Goal: Information Seeking & Learning: Check status

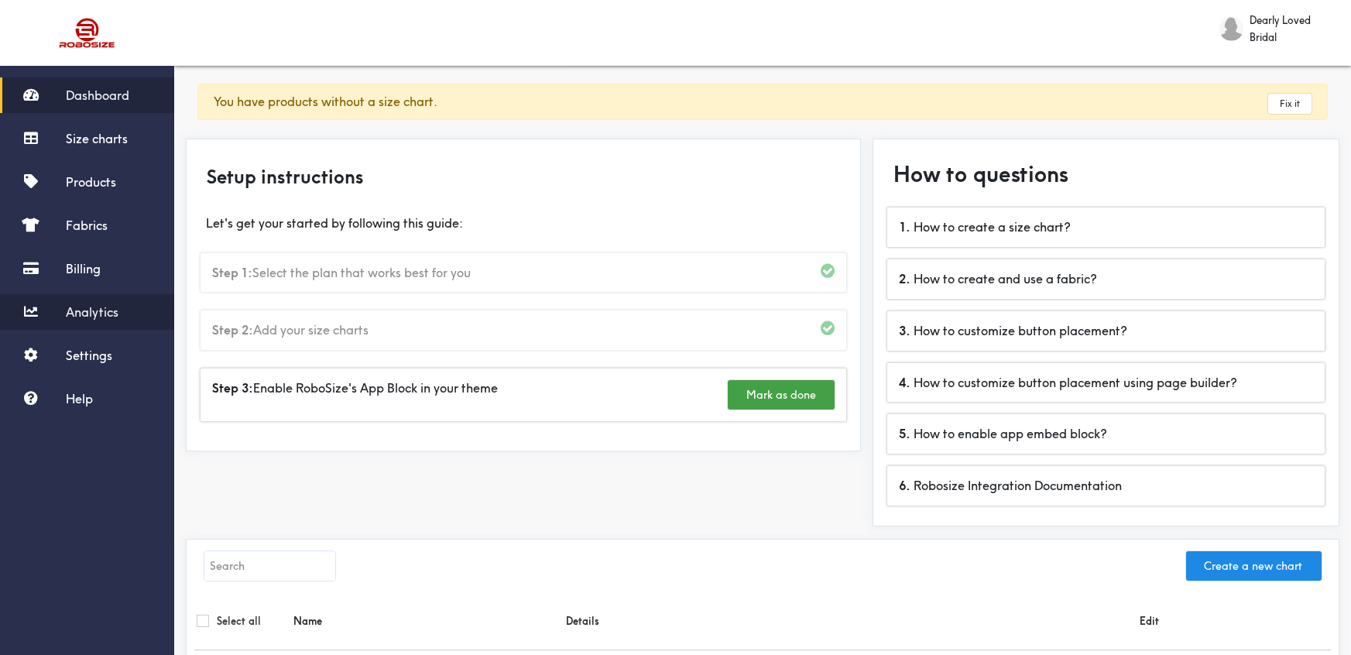
click at [87, 306] on span "Analytics" at bounding box center [92, 311] width 53 height 15
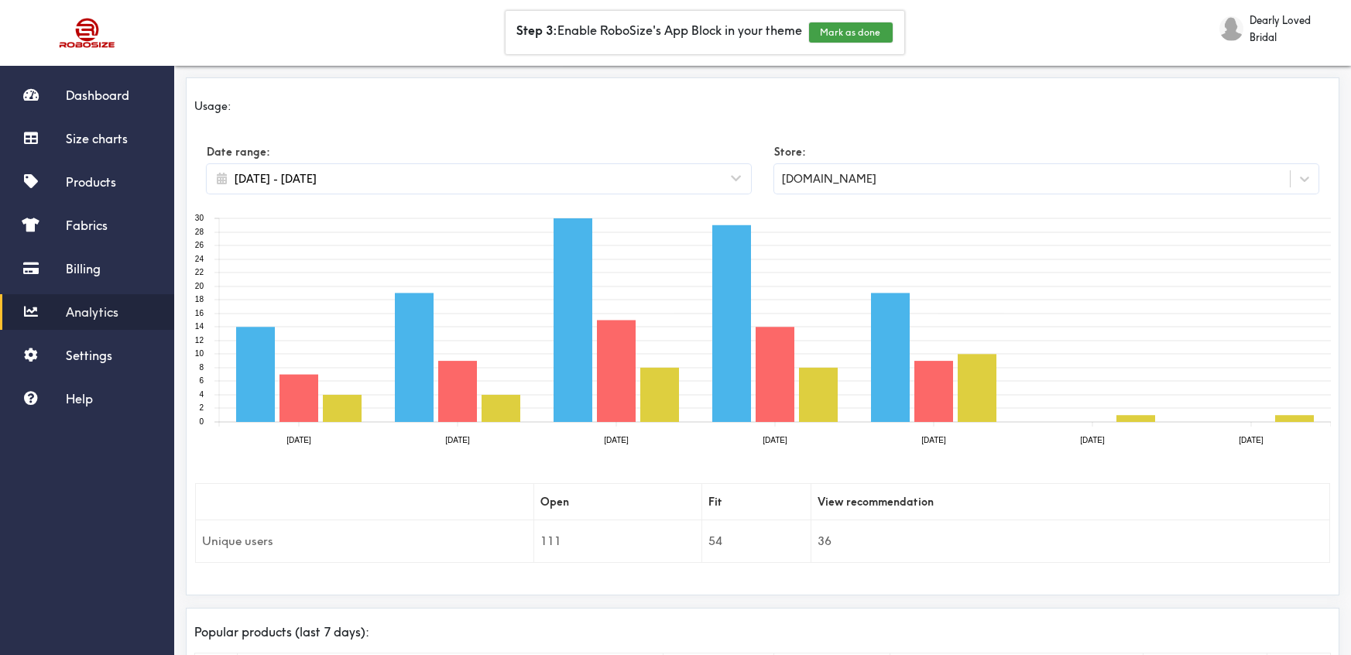
click at [335, 183] on input "[DATE] - [DATE]" at bounding box center [479, 178] width 496 height 17
select select "2025"
select select "September"
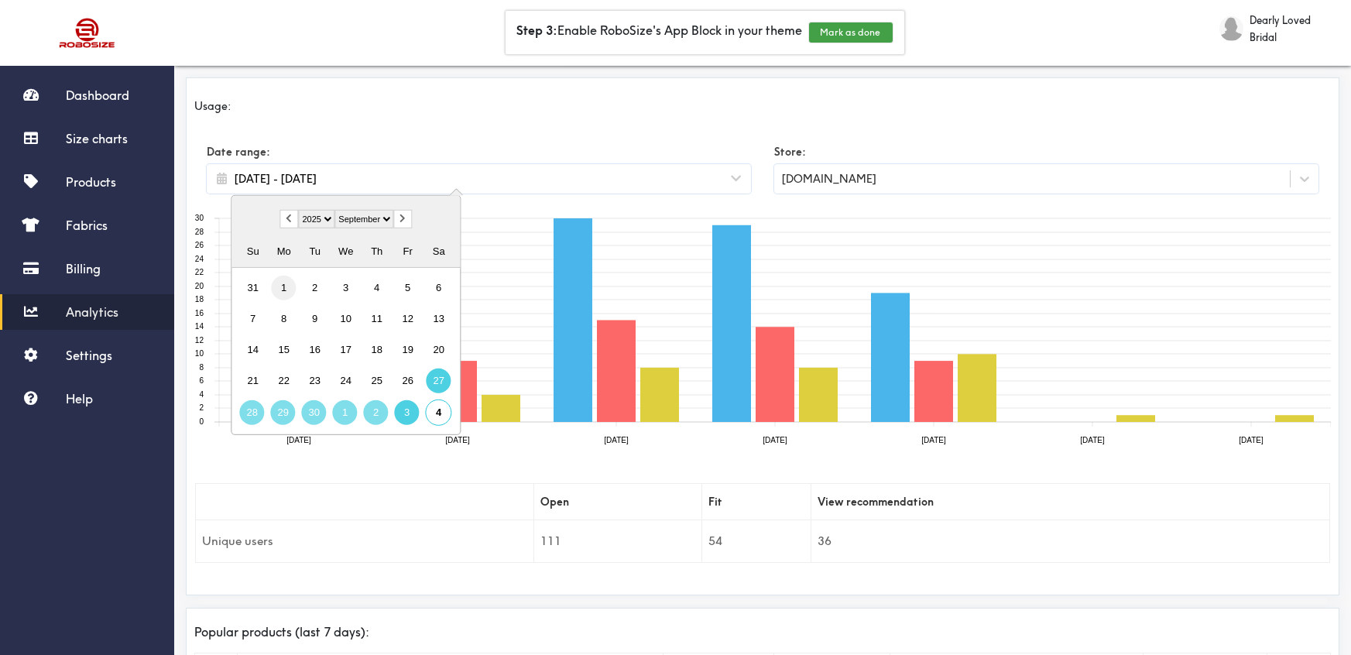
click at [282, 288] on div "1" at bounding box center [284, 288] width 25 height 25
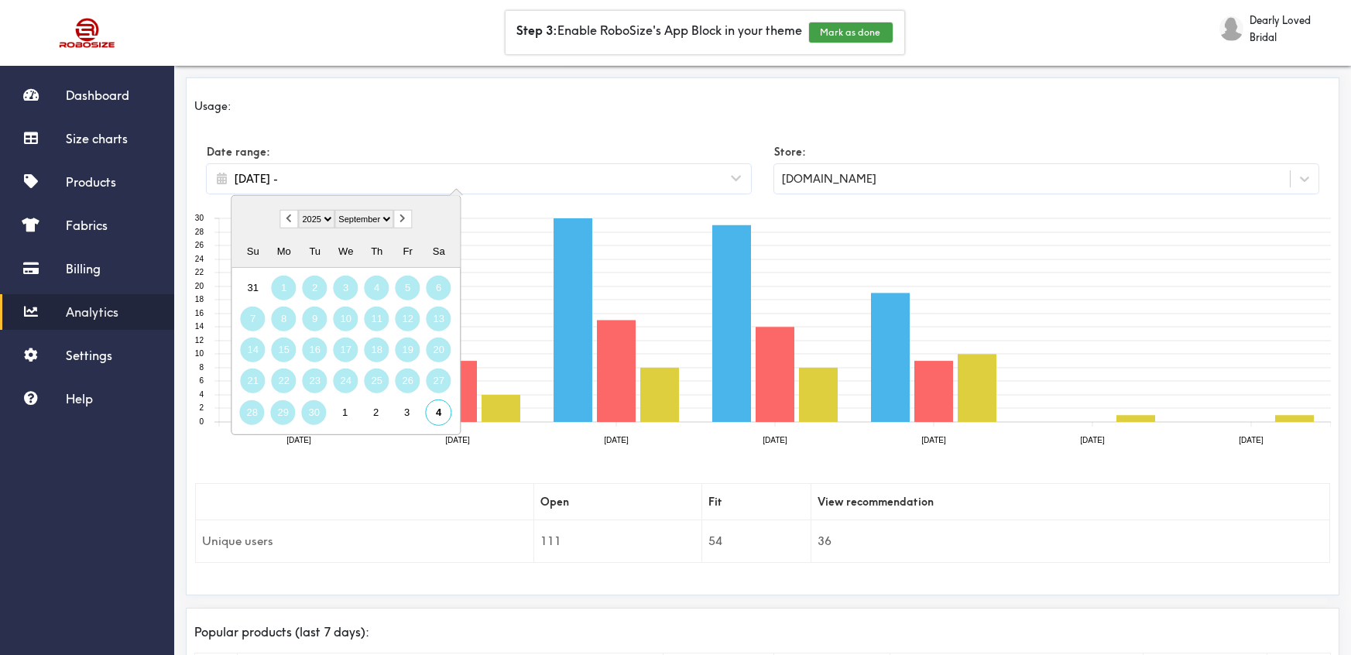
click at [312, 413] on div "30" at bounding box center [314, 412] width 25 height 25
type input "[DATE] - [DATE]"
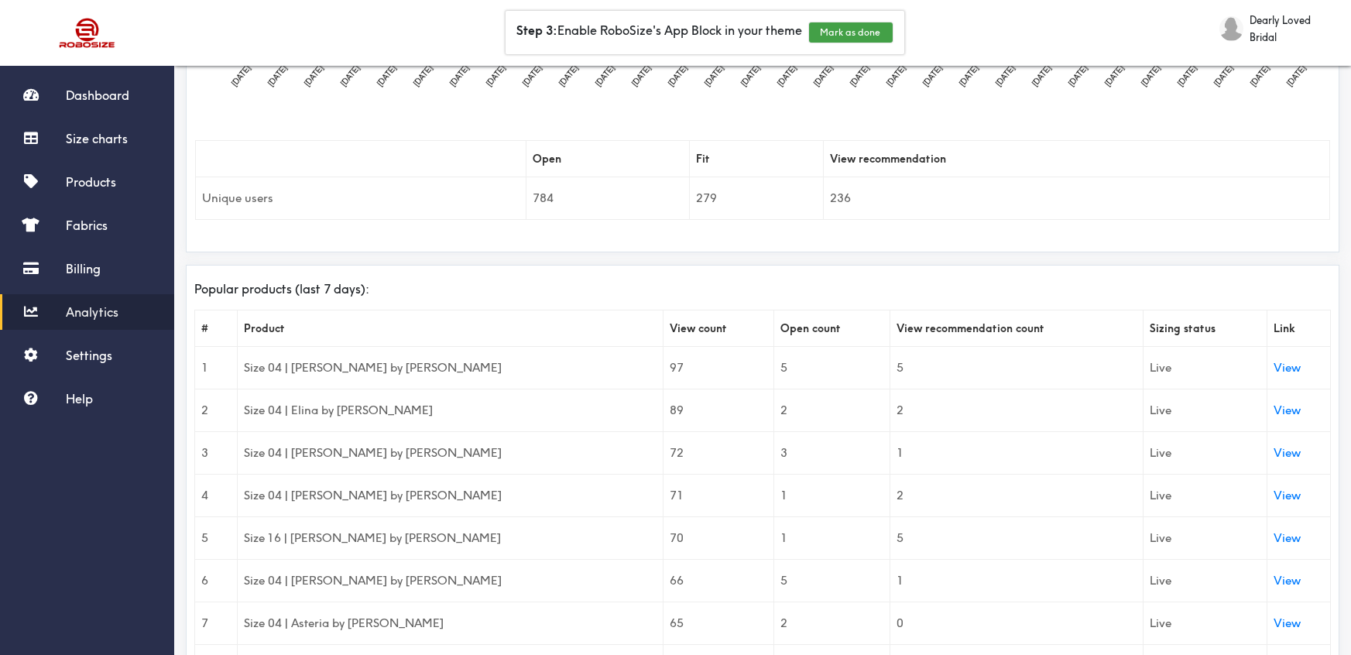
scroll to position [344, 0]
click at [776, 321] on th "Open count" at bounding box center [831, 326] width 115 height 36
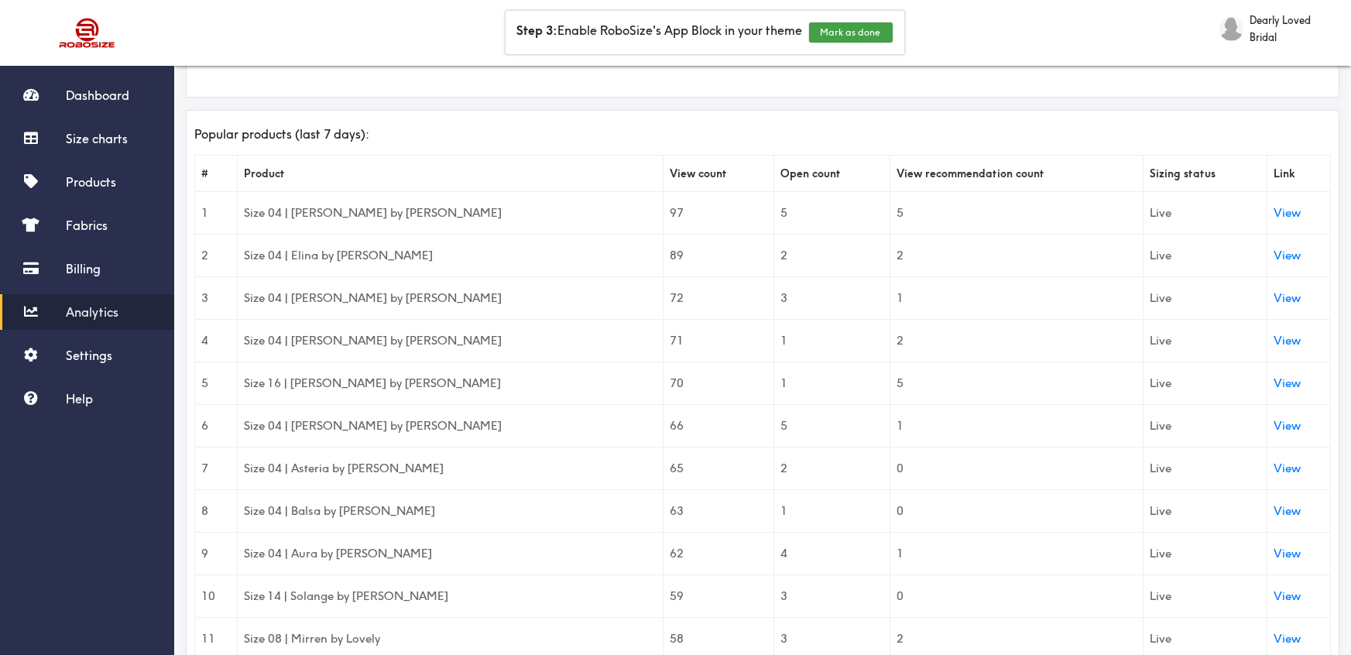
scroll to position [445, 0]
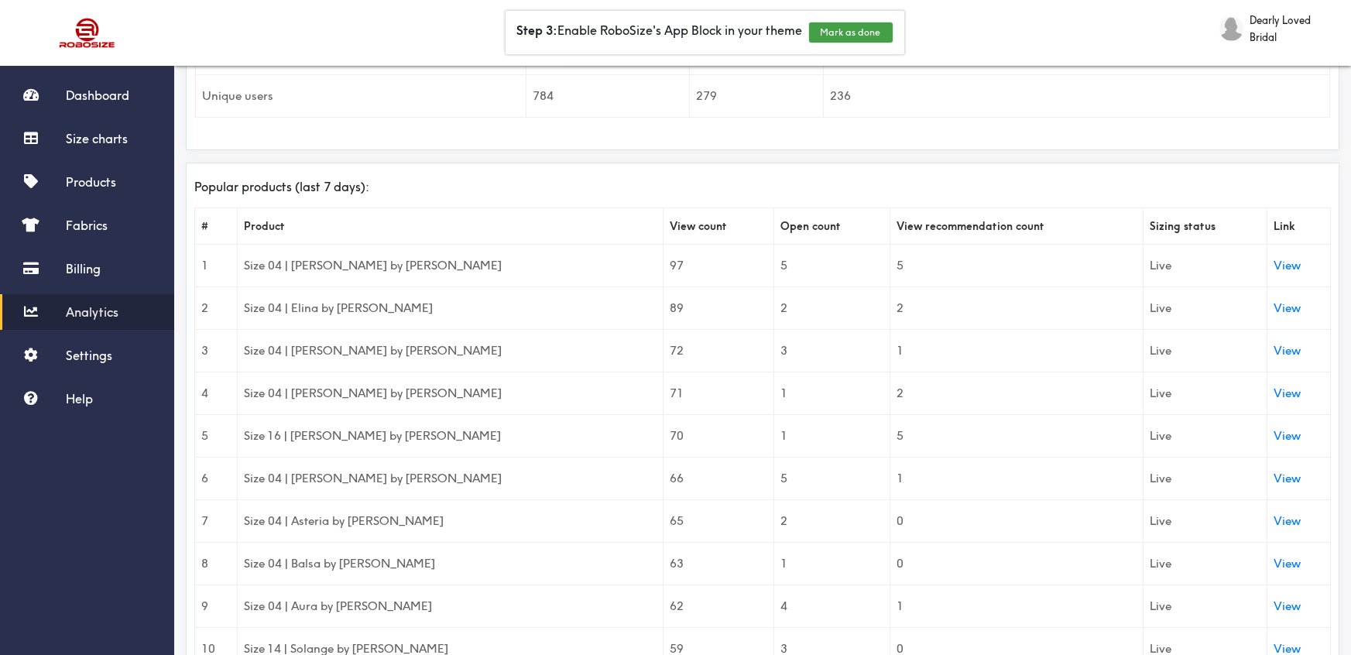
click at [663, 224] on th "View count" at bounding box center [718, 225] width 111 height 36
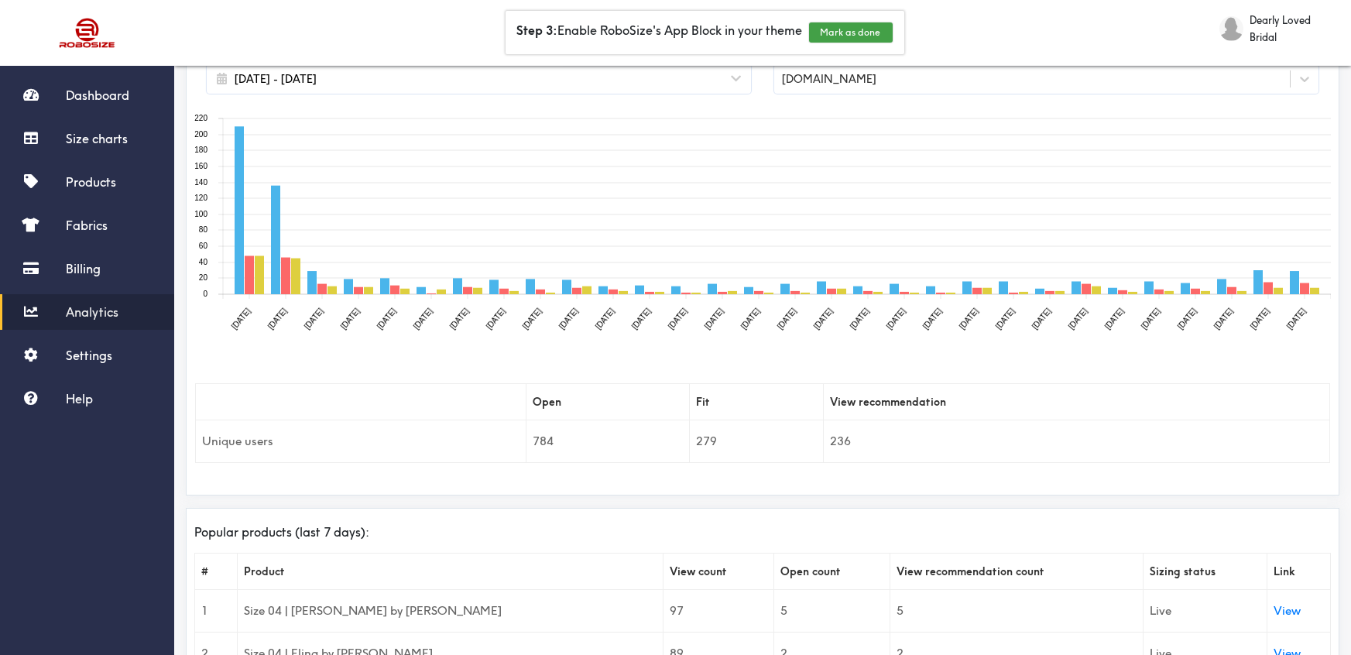
scroll to position [0, 0]
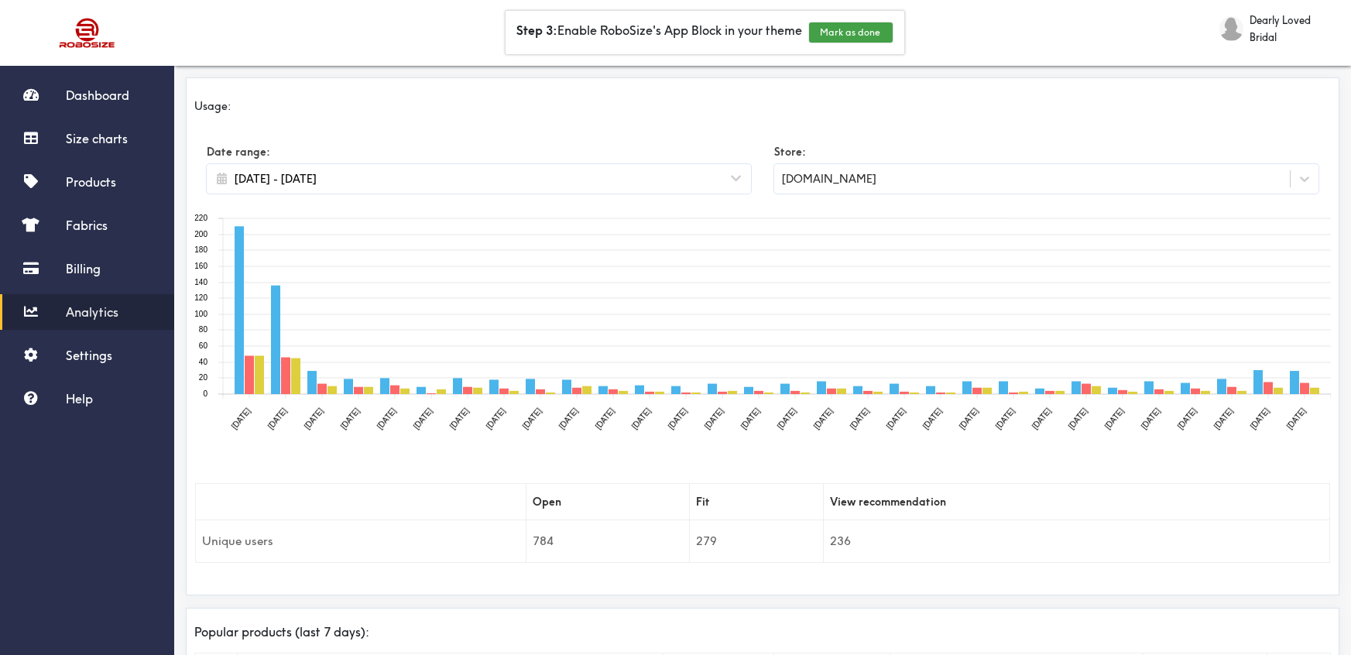
click at [640, 185] on input "[DATE] - [DATE]" at bounding box center [479, 178] width 496 height 17
select select "2025"
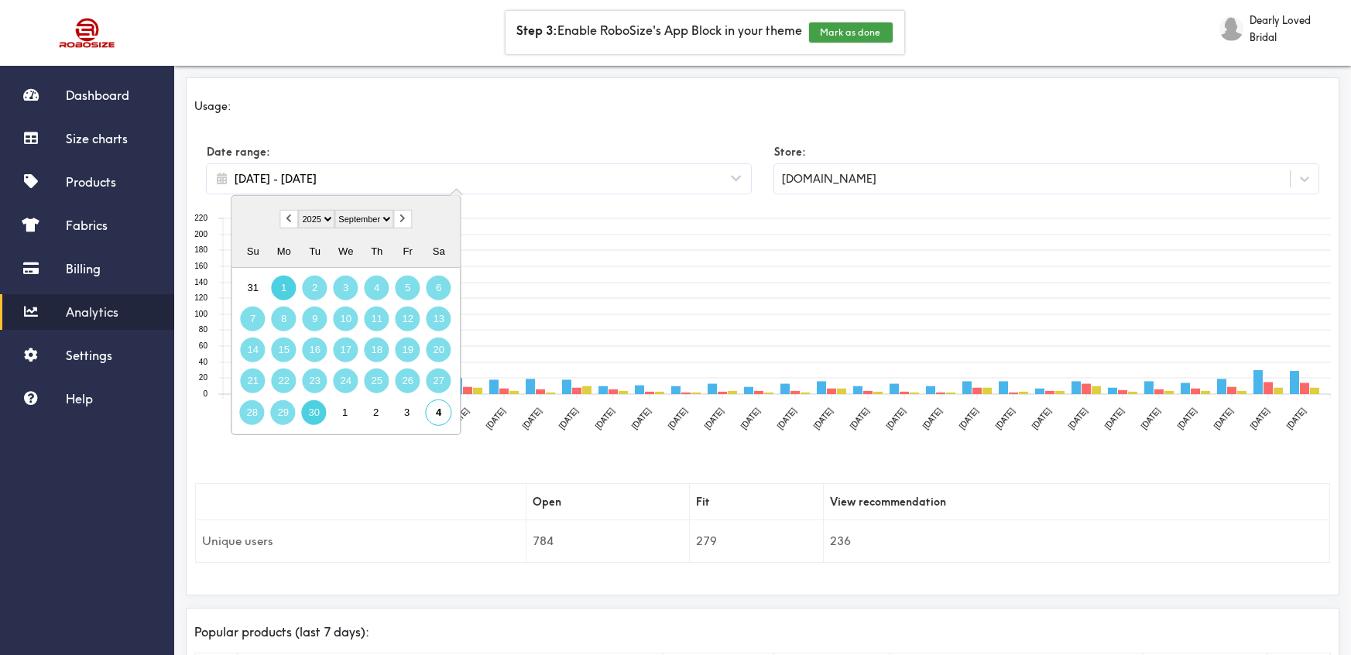
click at [406, 221] on button "button" at bounding box center [402, 219] width 19 height 19
select select "October"
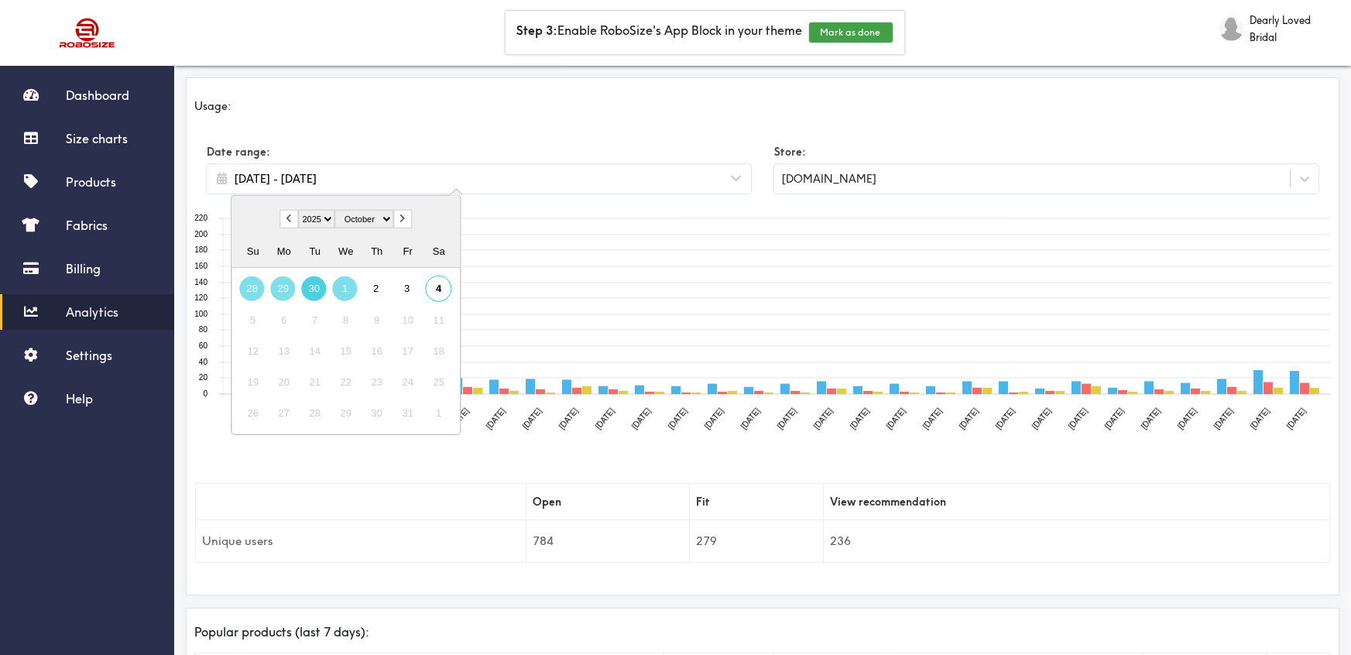
click at [351, 282] on div "1" at bounding box center [345, 288] width 25 height 25
click at [430, 285] on div "4" at bounding box center [439, 289] width 26 height 26
type input "[DATE] - [DATE]"
